Goal: Obtain resource: Download file/media

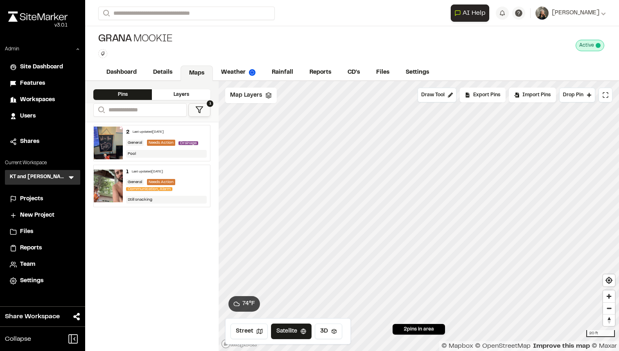
click at [27, 245] on span "Reports" at bounding box center [31, 248] width 22 height 9
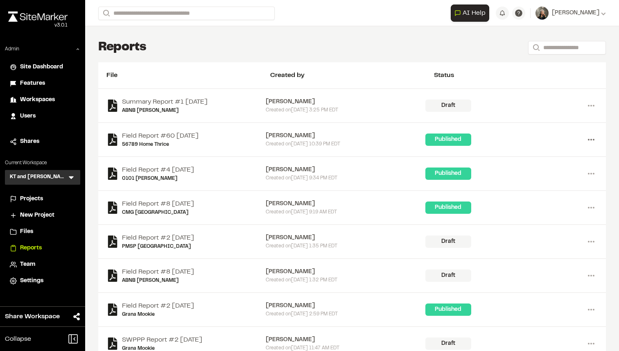
click at [591, 140] on icon at bounding box center [590, 139] width 13 height 13
click at [544, 158] on link "View" at bounding box center [561, 157] width 71 height 12
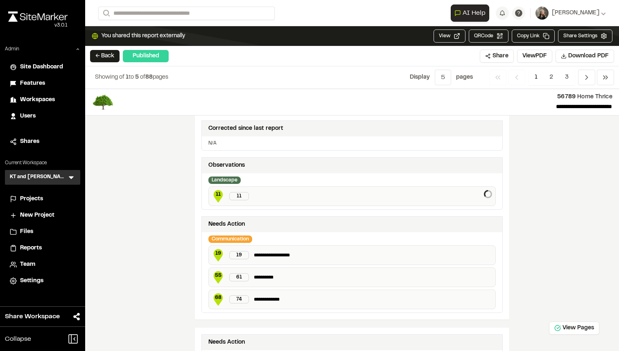
scroll to position [271, 0]
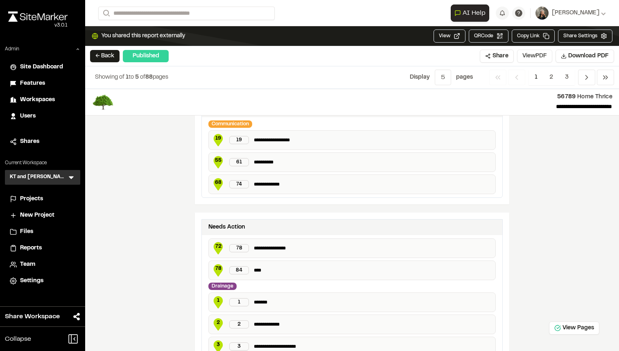
click at [520, 61] on button "View PDF" at bounding box center [534, 56] width 35 height 13
